Goal: Information Seeking & Learning: Learn about a topic

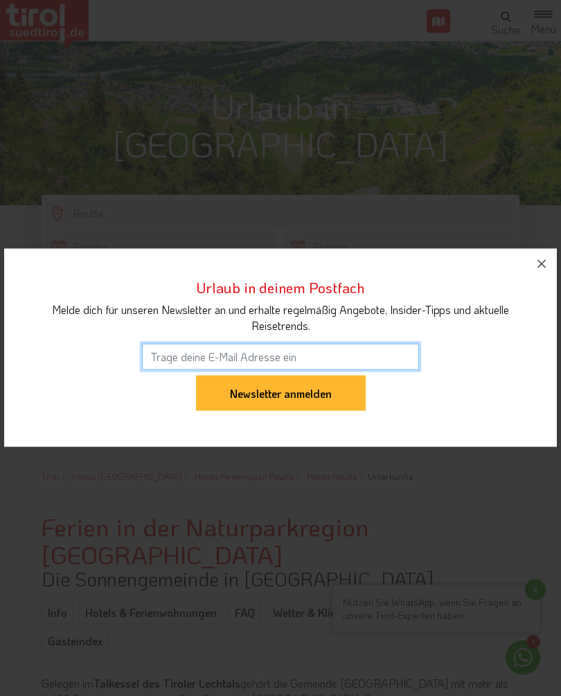
scroll to position [255, 0]
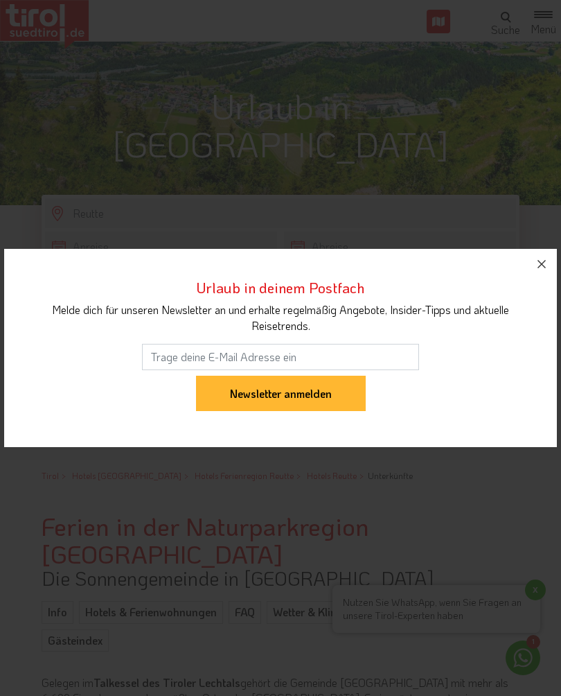
click at [549, 272] on icon "button" at bounding box center [542, 264] width 17 height 17
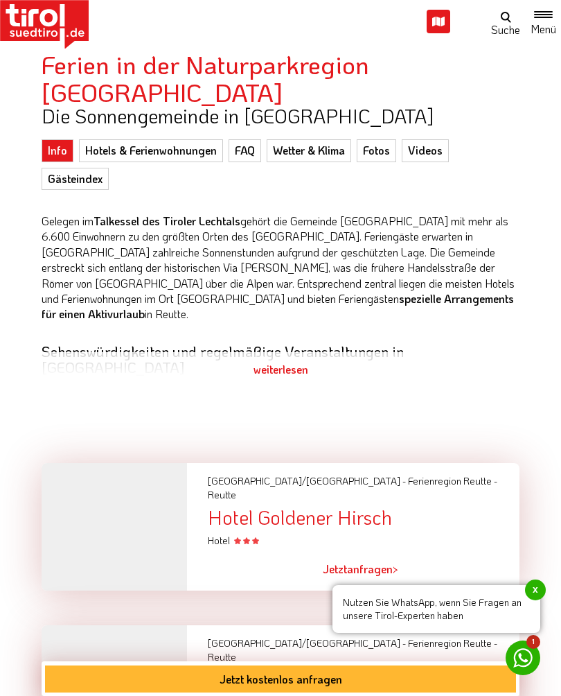
scroll to position [711, 0]
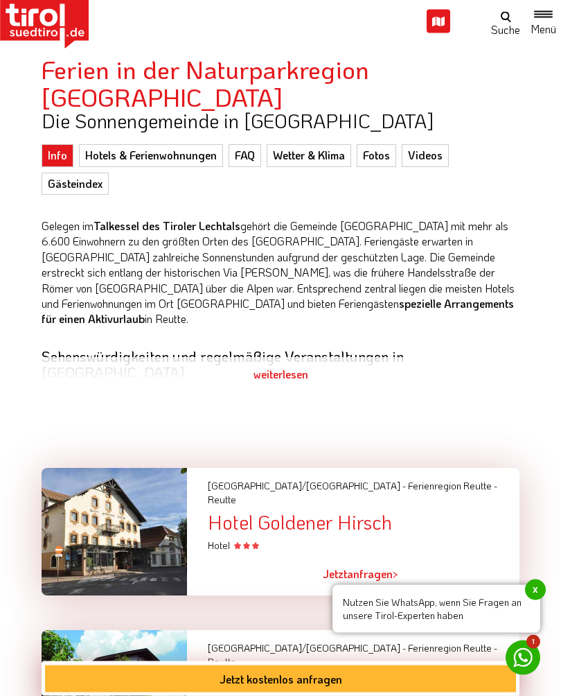
click at [298, 358] on div "weiterlesen" at bounding box center [281, 375] width 478 height 35
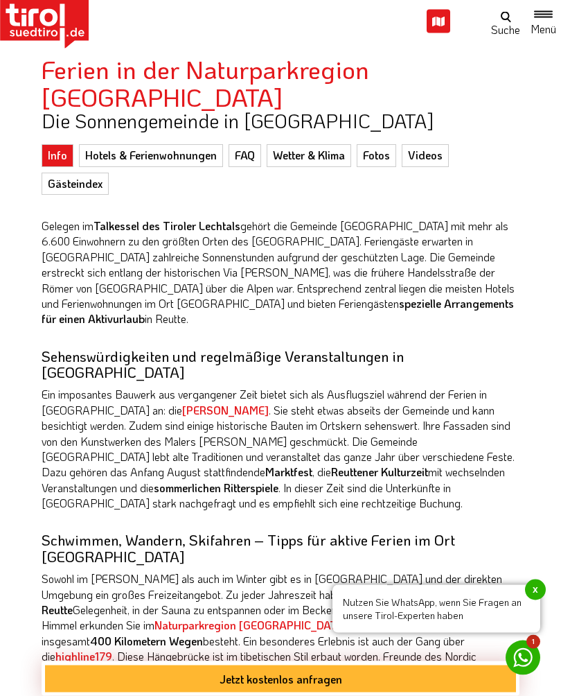
scroll to position [712, 0]
click at [200, 403] on strong "Burgruine Ehrenberg" at bounding box center [225, 410] width 87 height 15
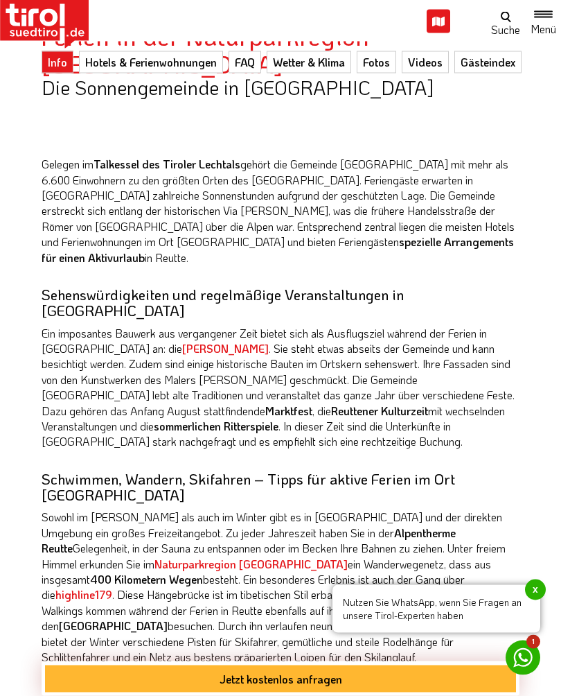
scroll to position [811, 0]
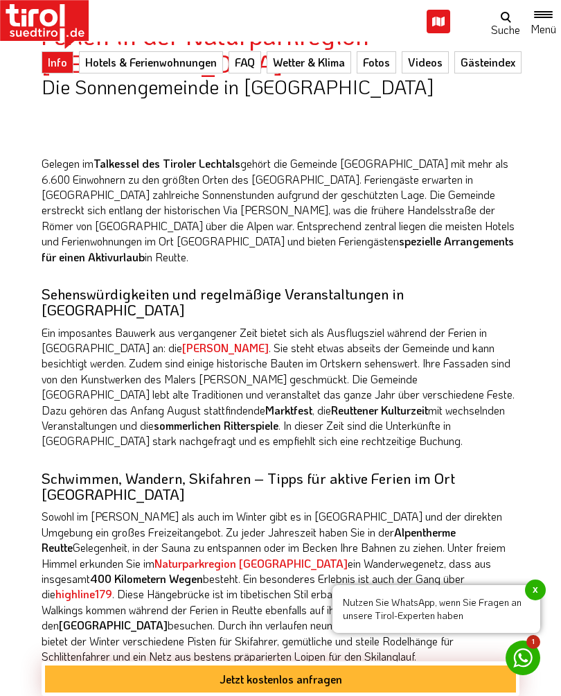
click at [112, 586] on strong "highline179" at bounding box center [83, 593] width 57 height 15
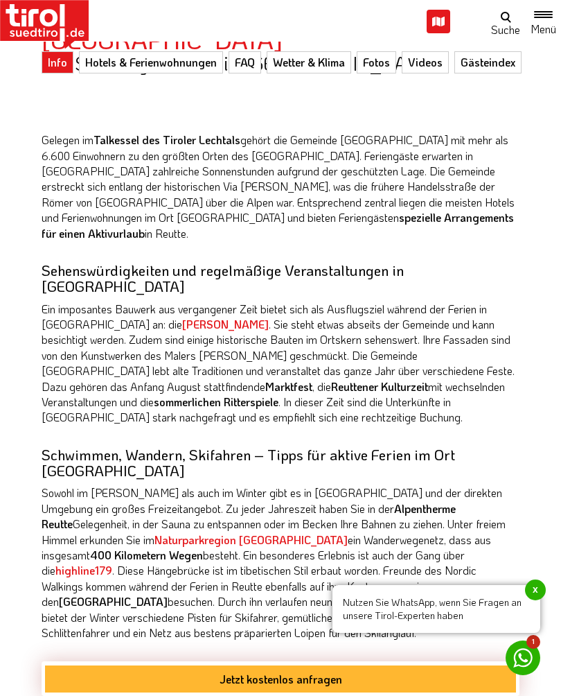
scroll to position [835, 0]
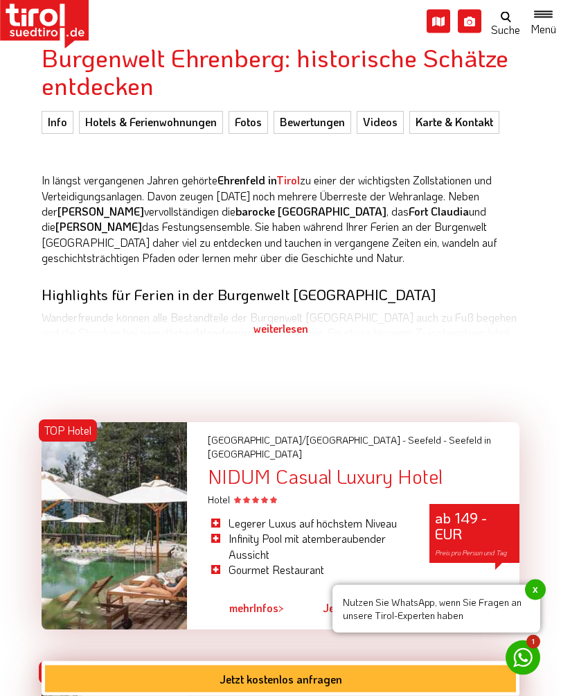
scroll to position [724, 0]
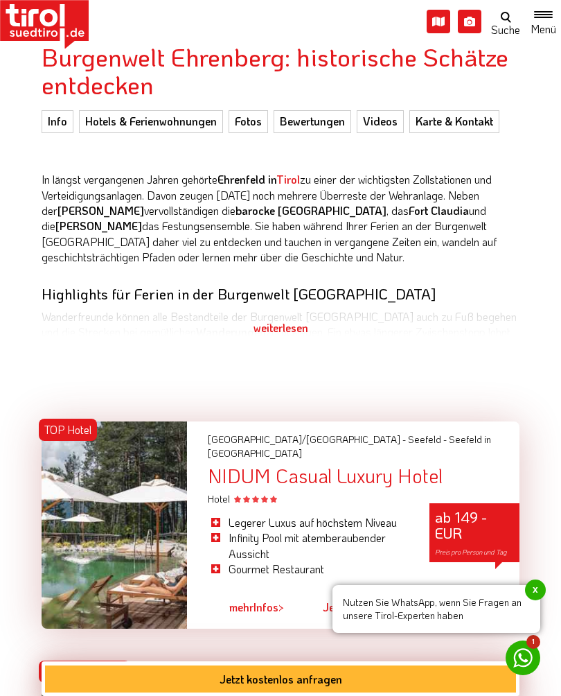
click at [286, 326] on div "weiterlesen" at bounding box center [281, 327] width 478 height 35
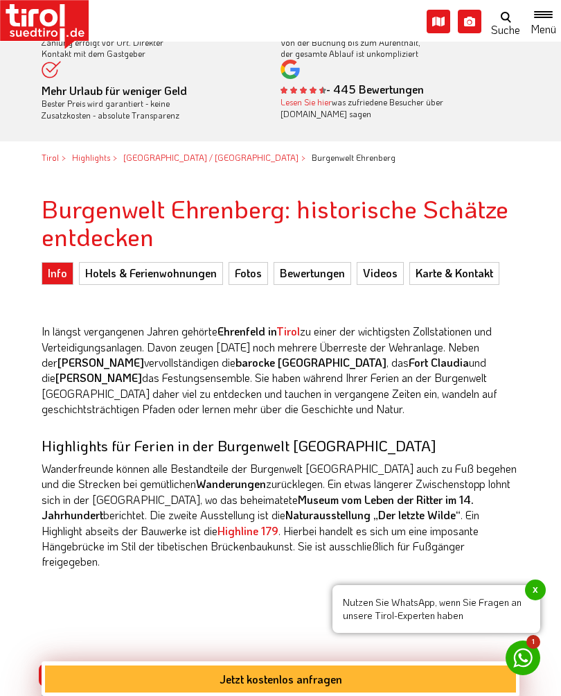
scroll to position [614, 0]
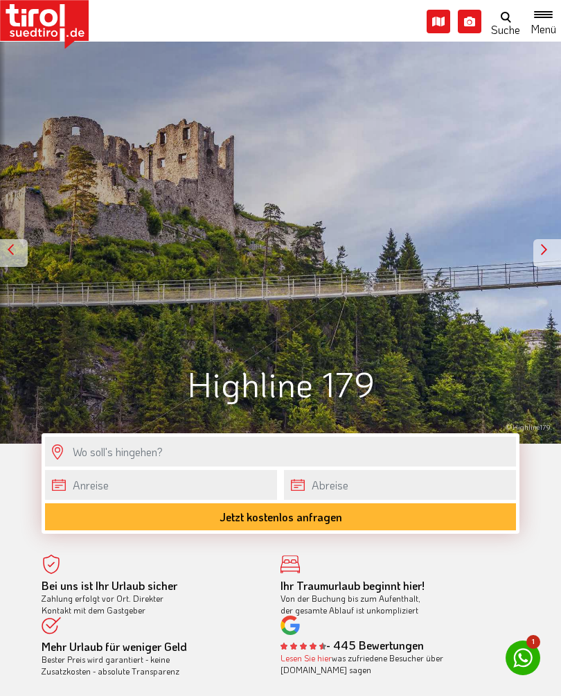
click at [554, 245] on div at bounding box center [548, 253] width 28 height 28
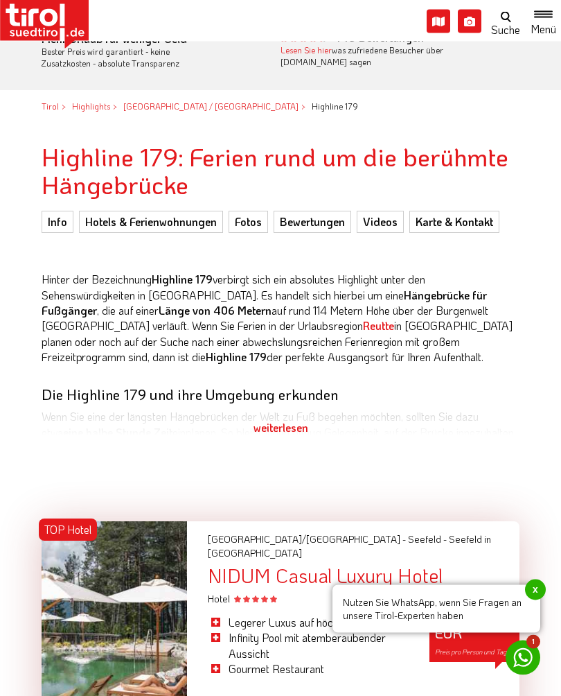
scroll to position [625, 0]
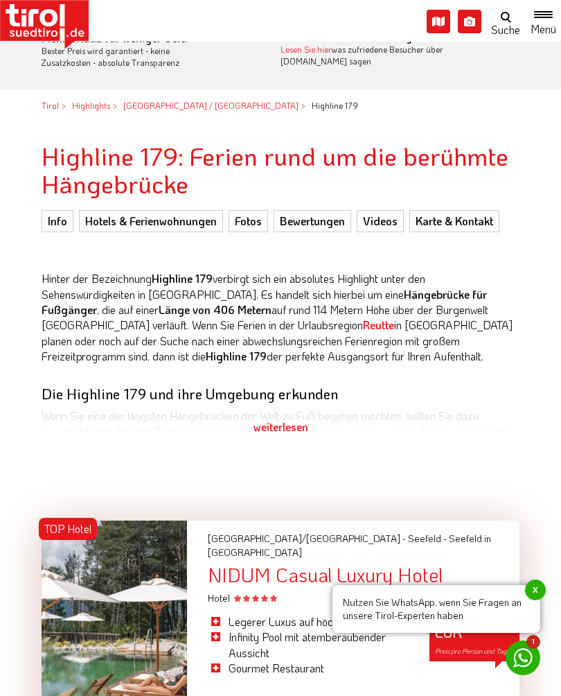
click at [288, 427] on div "weiterlesen" at bounding box center [281, 426] width 478 height 35
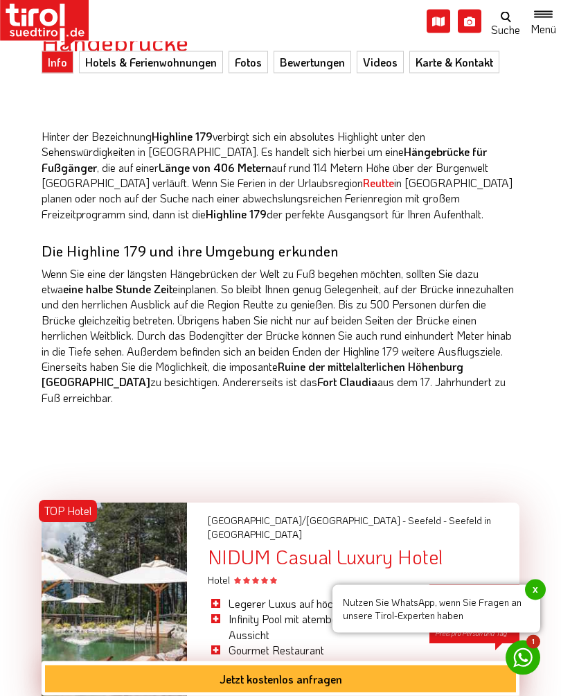
scroll to position [767, 0]
click at [362, 381] on strong "Fort Claudia" at bounding box center [347, 381] width 60 height 15
click at [361, 378] on strong "Fort Claudia" at bounding box center [347, 381] width 60 height 15
click at [357, 376] on strong "Fort Claudia" at bounding box center [347, 381] width 60 height 15
click at [356, 376] on strong "Fort Claudia" at bounding box center [347, 381] width 60 height 15
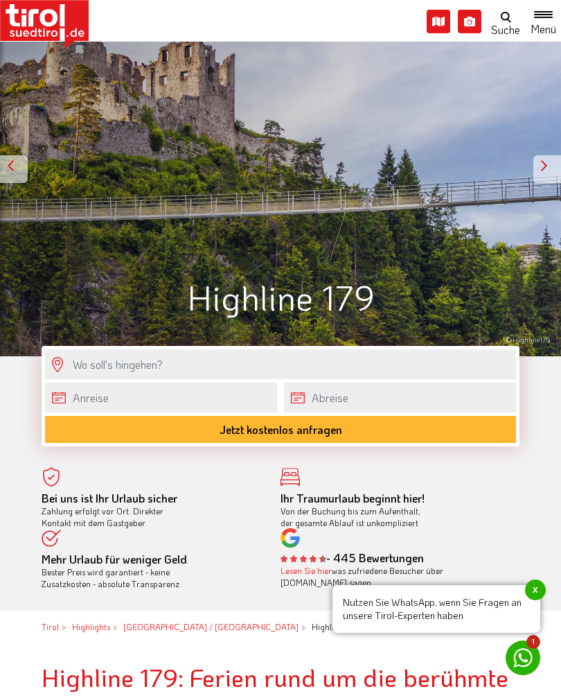
scroll to position [0, 0]
